Goal: Transaction & Acquisition: Purchase product/service

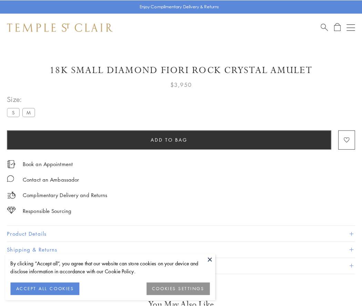
scroll to position [40, 0]
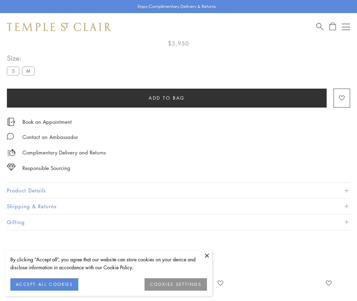
click at [166, 97] on span "Add to bag" at bounding box center [166, 98] width 36 height 8
